Goal: Task Accomplishment & Management: Use online tool/utility

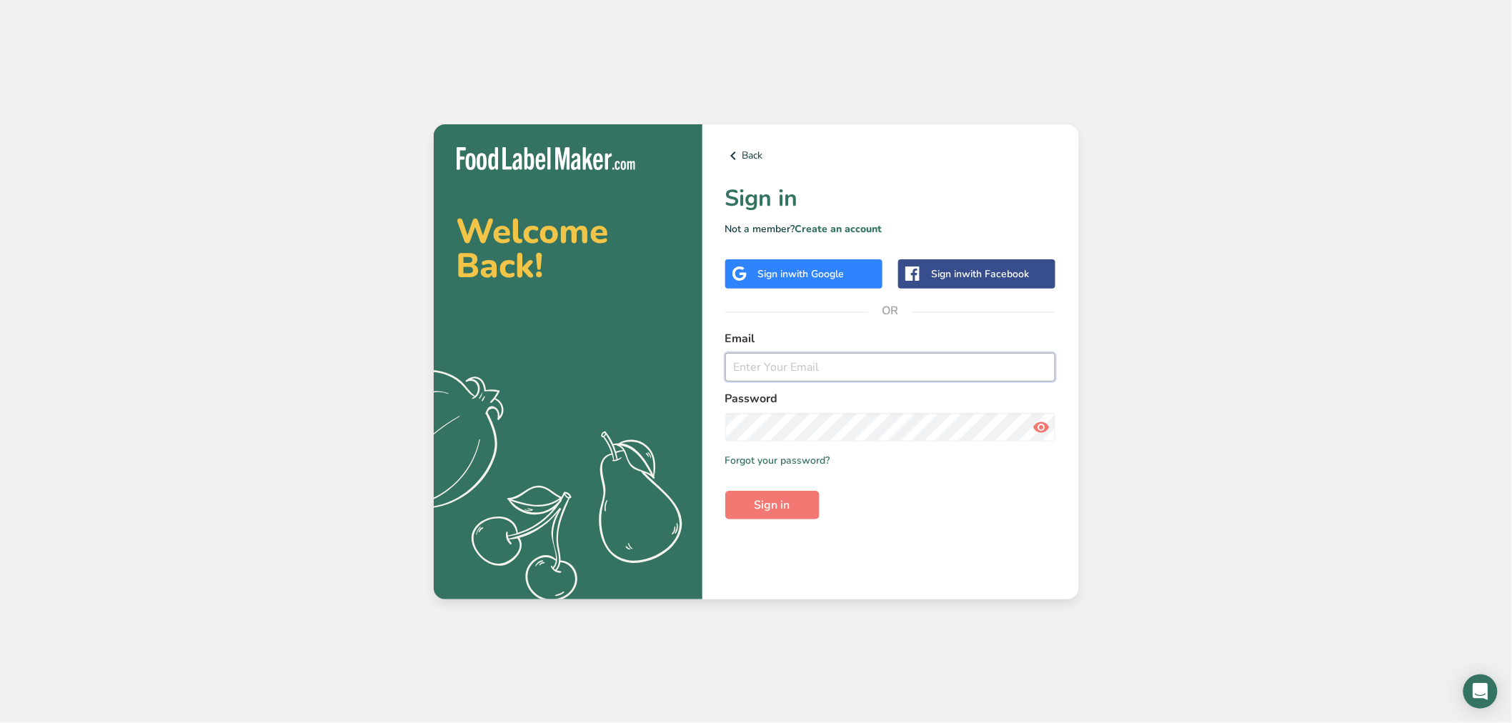
click at [913, 373] on input "email" at bounding box center [890, 367] width 331 height 29
type input "[EMAIL_ADDRESS][DOMAIN_NAME]"
click at [736, 512] on button "Sign in" at bounding box center [772, 505] width 94 height 29
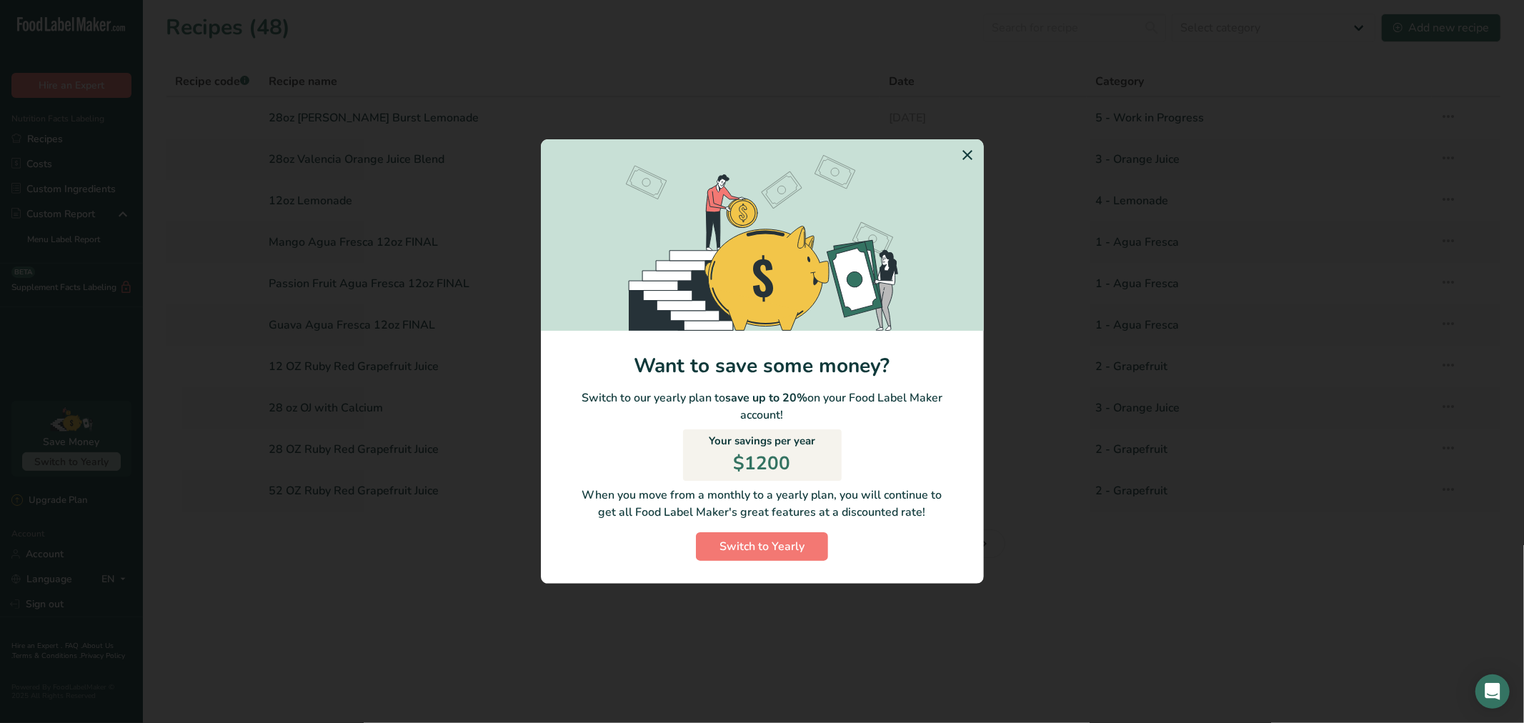
click at [970, 154] on icon "Switch to Yearly Modal" at bounding box center [968, 155] width 17 height 26
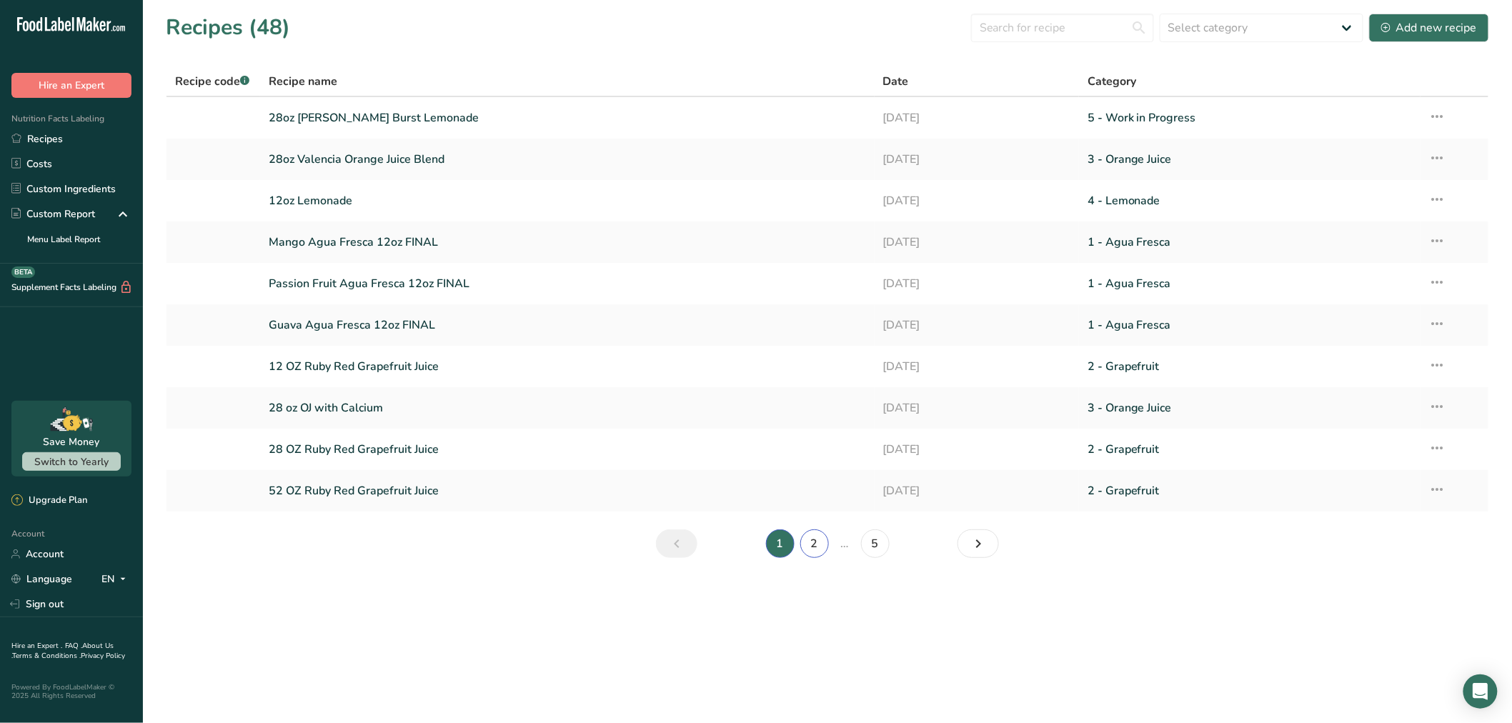
click at [808, 542] on link "2" at bounding box center [814, 543] width 29 height 29
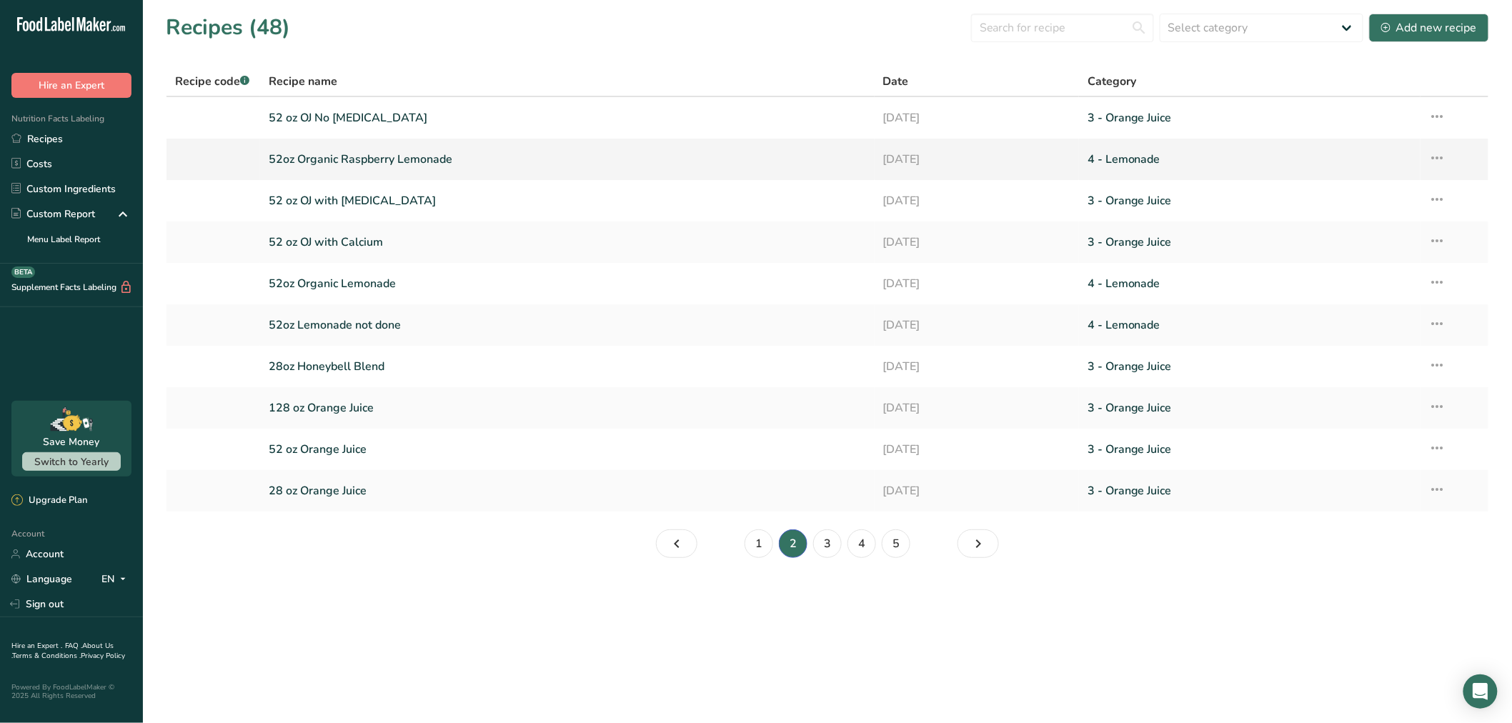
click at [416, 153] on link "52oz Organic Raspberry Lemonade" at bounding box center [567, 159] width 597 height 30
